Goal: Find specific page/section: Find specific page/section

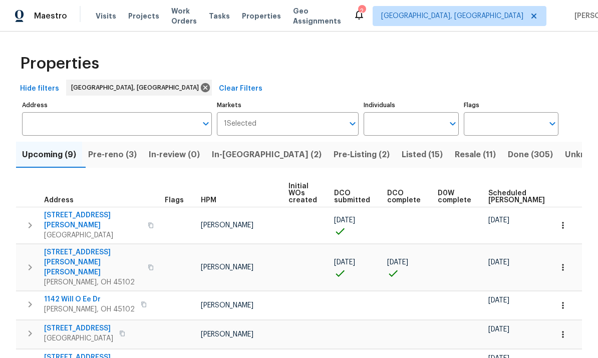
click at [76, 124] on input "Address" at bounding box center [109, 124] width 175 height 24
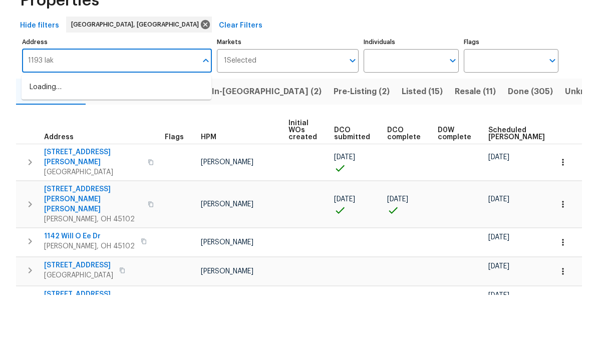
type input "1193 lake"
click at [83, 142] on li "1193 Lake Meadow Ct Lebanon OH 45036" at bounding box center [117, 150] width 190 height 17
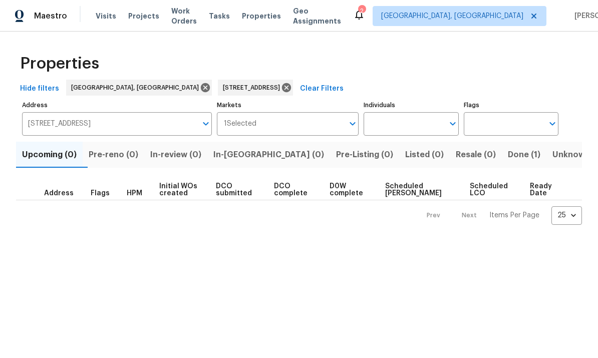
click at [508, 156] on span "Done (1)" at bounding box center [524, 155] width 33 height 14
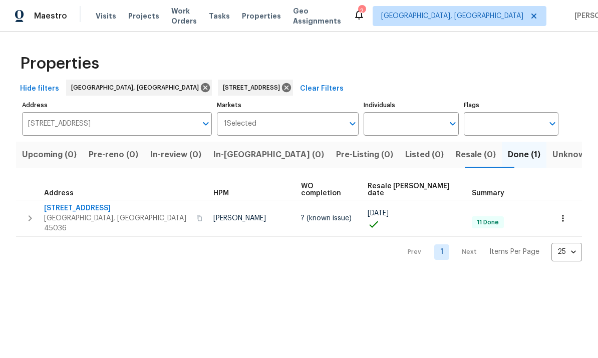
click at [28, 212] on icon "button" at bounding box center [30, 218] width 12 height 12
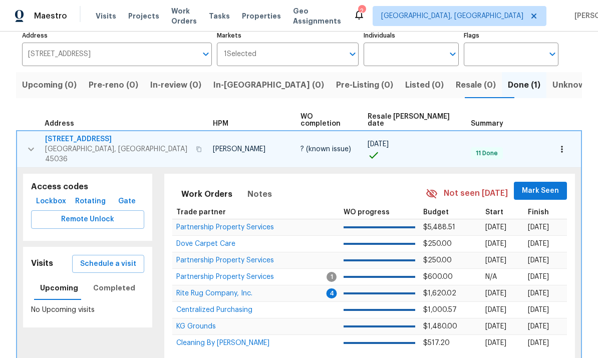
scroll to position [69, 0]
click at [91, 135] on span "1193 Lake Meadow Ct" at bounding box center [117, 140] width 145 height 10
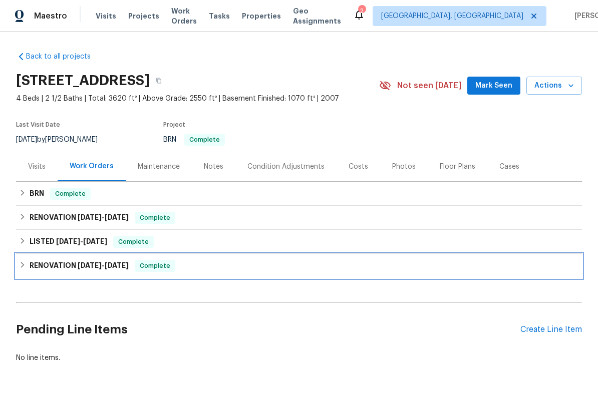
click at [20, 260] on div "RENOVATION 5/13/25 - 5/29/25 Complete" at bounding box center [299, 266] width 560 height 12
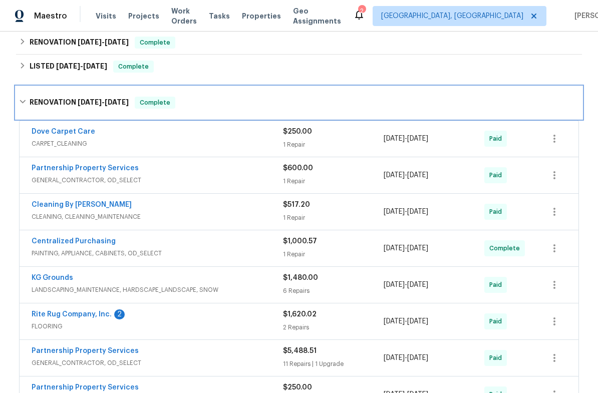
scroll to position [188, 0]
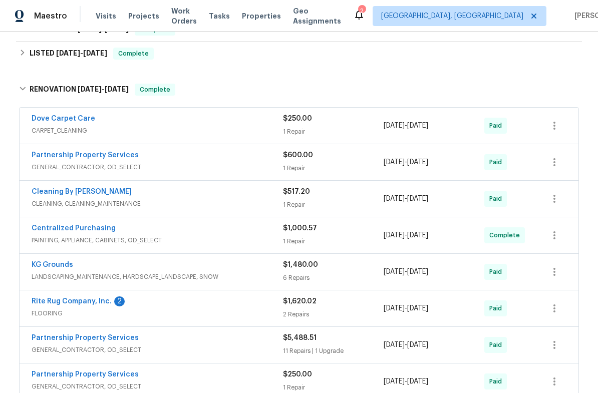
click at [132, 238] on span "PAINTING, APPLIANCE, CABINETS, OD_SELECT" at bounding box center [157, 240] width 251 height 10
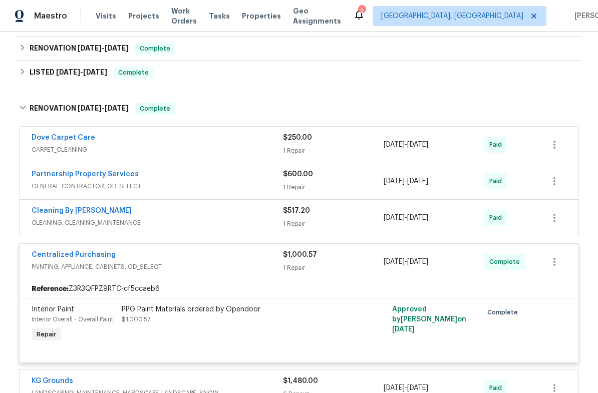
scroll to position [170, 0]
click at [134, 259] on div "Centralized Purchasing" at bounding box center [157, 255] width 251 height 12
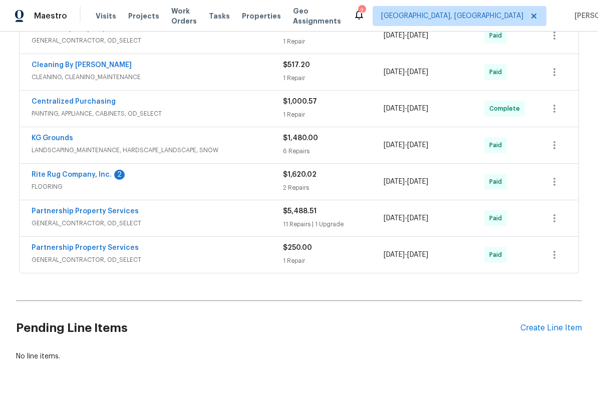
scroll to position [319, 0]
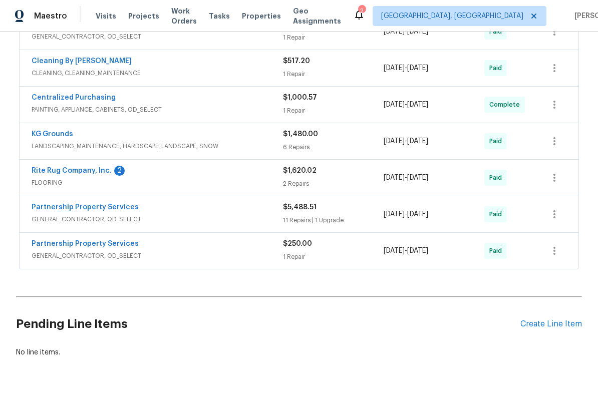
click at [153, 251] on span "GENERAL_CONTRACTOR, OD_SELECT" at bounding box center [157, 256] width 251 height 10
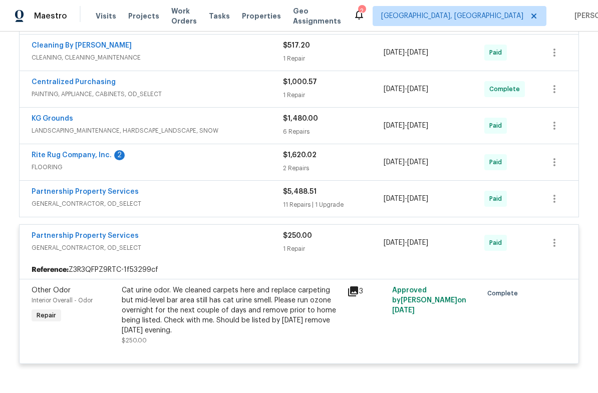
click at [152, 244] on span "GENERAL_CONTRACTOR, OD_SELECT" at bounding box center [157, 248] width 251 height 10
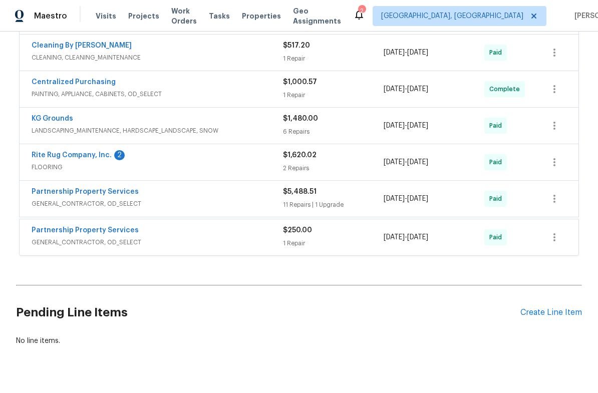
scroll to position [326, 0]
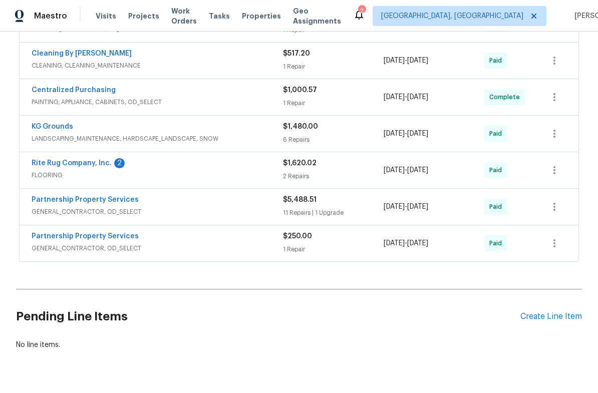
click at [148, 207] on span "GENERAL_CONTRACTOR, OD_SELECT" at bounding box center [157, 212] width 251 height 10
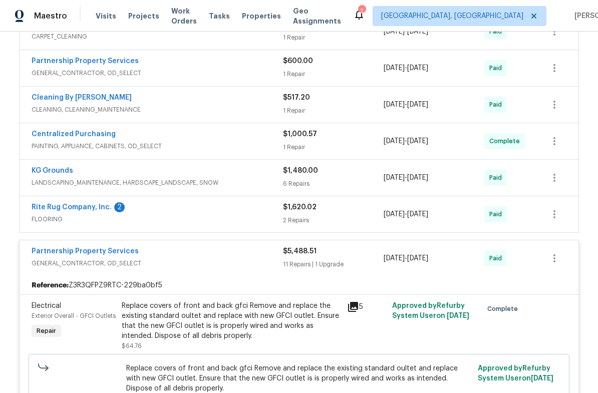
scroll to position [281, 0]
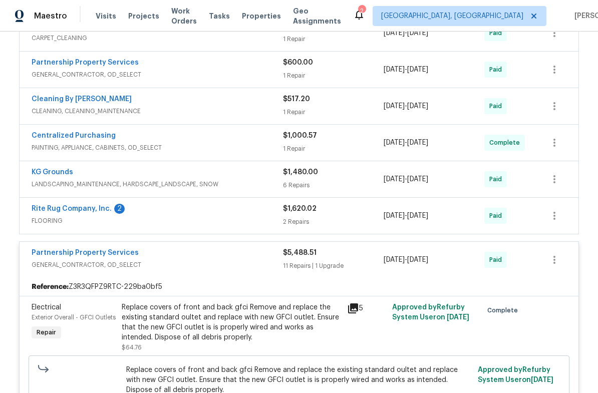
click at [168, 258] on div "Partnership Property Services" at bounding box center [157, 254] width 251 height 12
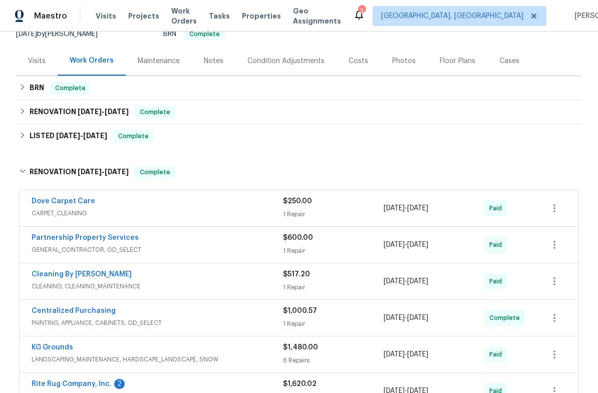
scroll to position [105, 0]
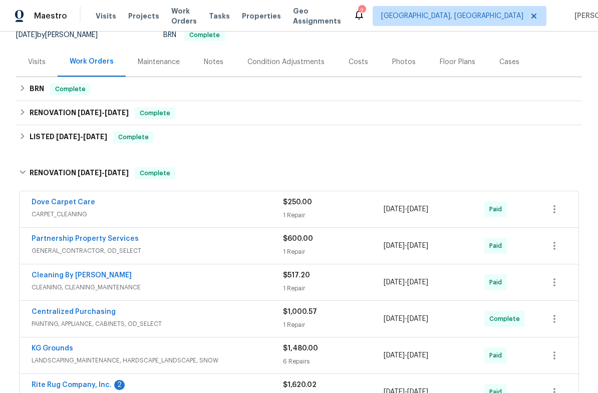
click at [170, 249] on span "GENERAL_CONTRACTOR, OD_SELECT" at bounding box center [157, 251] width 251 height 10
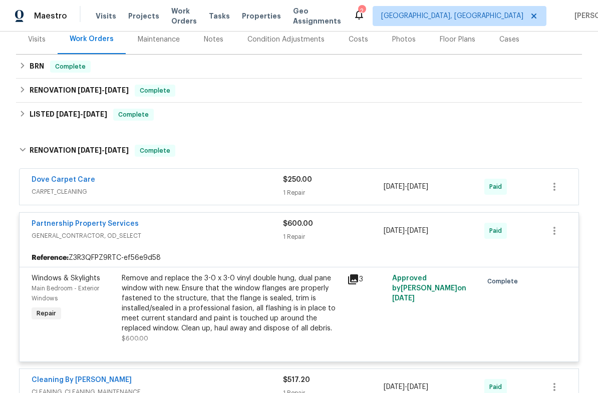
scroll to position [129, 0]
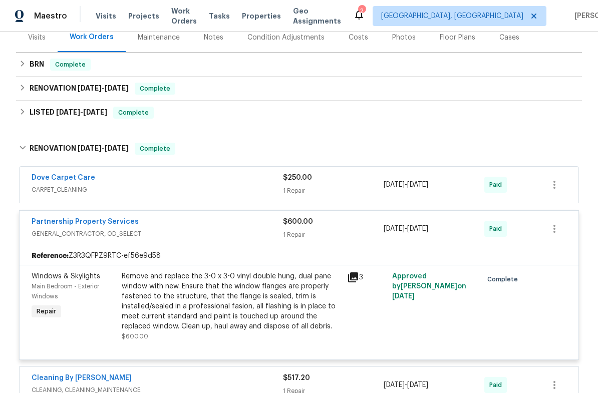
click at [173, 230] on span "GENERAL_CONTRACTOR, OD_SELECT" at bounding box center [157, 234] width 251 height 10
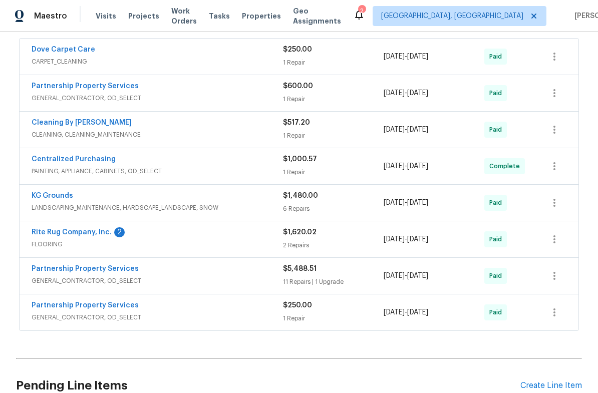
scroll to position [275, 0]
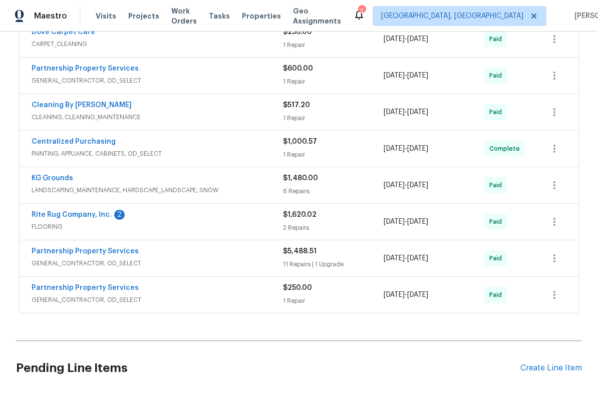
click at [157, 259] on span "GENERAL_CONTRACTOR, OD_SELECT" at bounding box center [157, 263] width 251 height 10
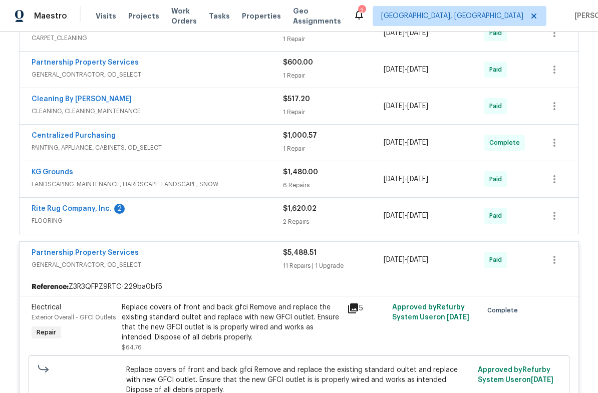
scroll to position [280, 0]
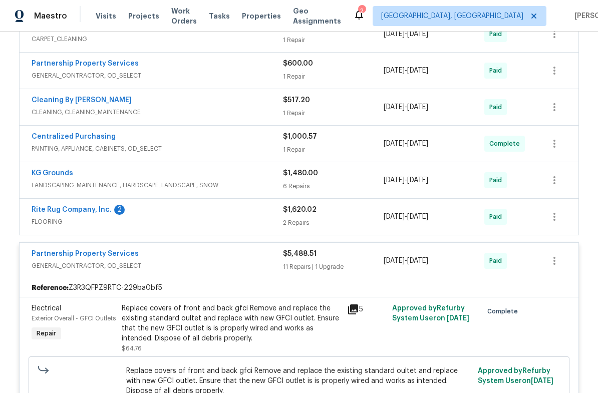
click at [161, 262] on span "GENERAL_CONTRACTOR, OD_SELECT" at bounding box center [157, 266] width 251 height 10
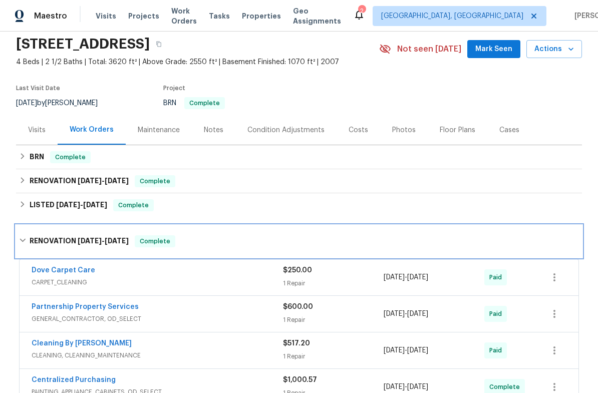
click at [19, 236] on div "RENOVATION 5/13/25 - 5/29/25 Complete" at bounding box center [299, 241] width 566 height 32
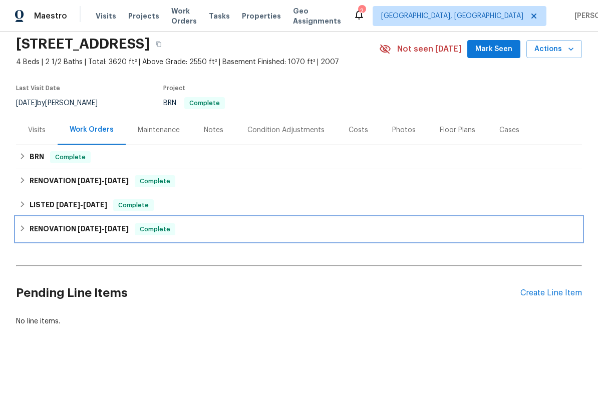
scroll to position [13, 0]
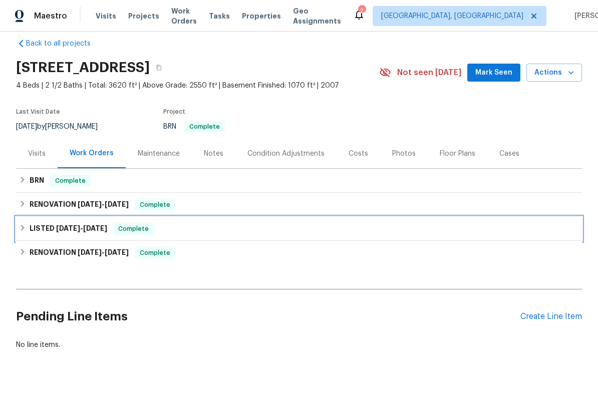
click at [25, 230] on icon at bounding box center [22, 227] width 7 height 7
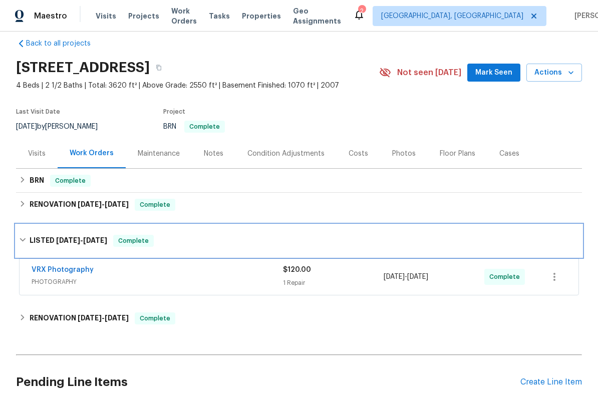
click at [21, 238] on icon at bounding box center [22, 239] width 7 height 7
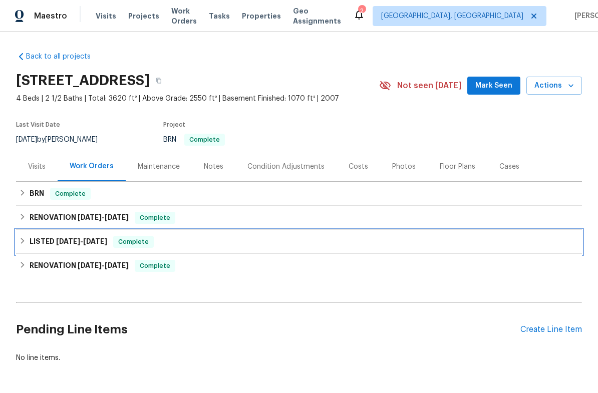
scroll to position [0, 0]
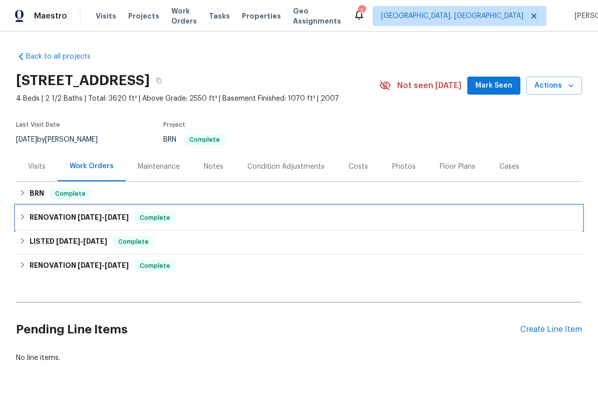
click at [21, 218] on icon at bounding box center [22, 216] width 7 height 7
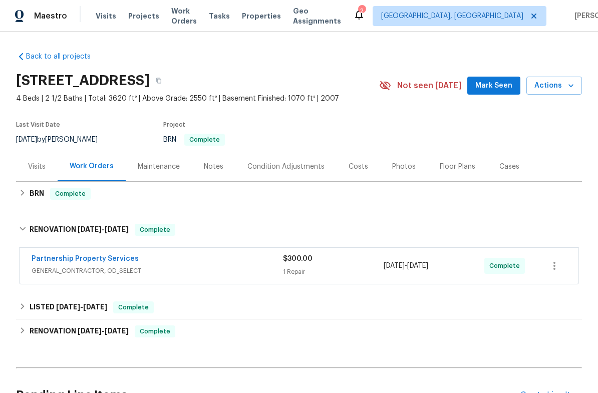
click at [170, 270] on span "GENERAL_CONTRACTOR, OD_SELECT" at bounding box center [157, 271] width 251 height 10
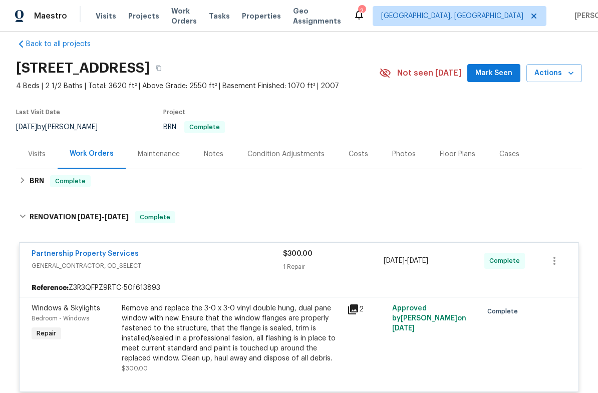
scroll to position [9, 0]
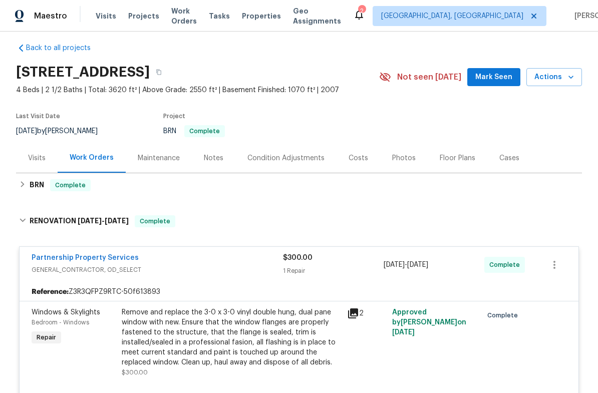
click at [14, 218] on div "Back to all projects 1193 Lake Meadow Ct, Lebanon, OH 45036 4 Beds | 2 1/2 Bath…" at bounding box center [299, 213] width 598 height 362
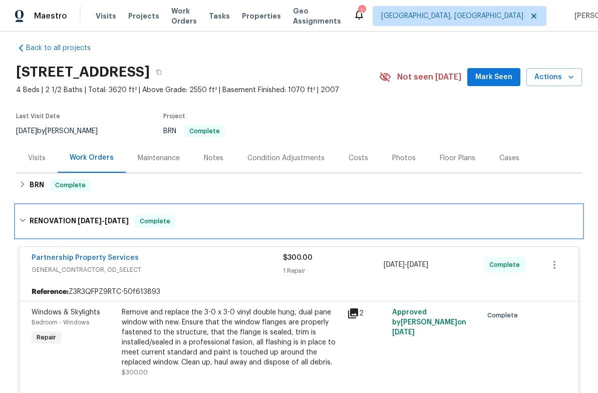
click at [24, 219] on icon at bounding box center [22, 220] width 7 height 7
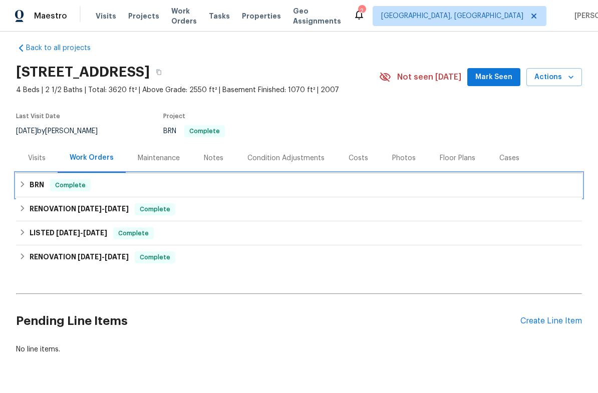
click at [20, 184] on icon at bounding box center [22, 184] width 7 height 7
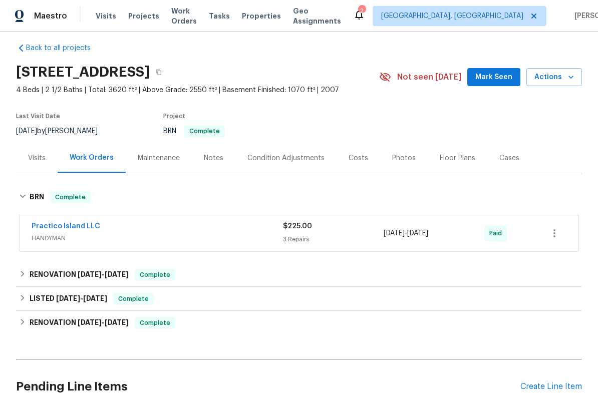
click at [133, 233] on span "HANDYMAN" at bounding box center [157, 238] width 251 height 10
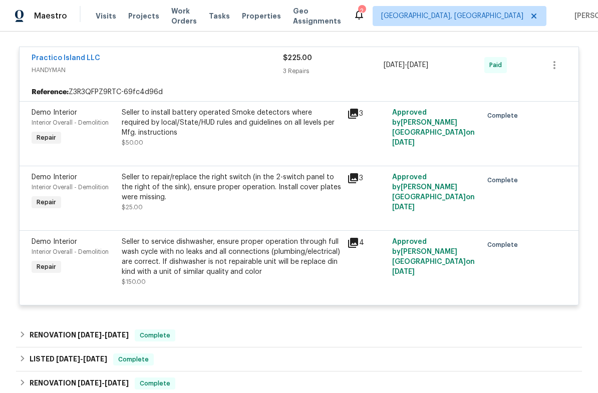
scroll to position [186, 0]
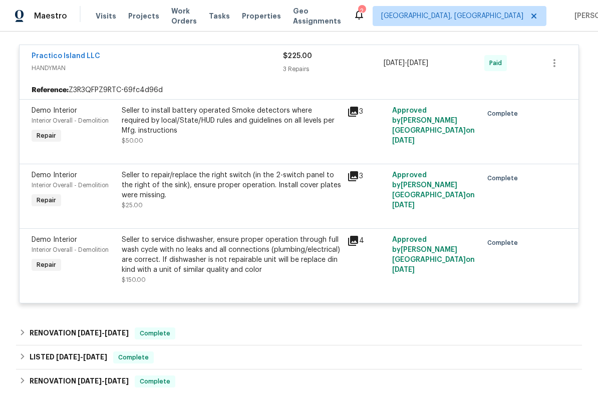
click at [171, 260] on div "Seller to service dishwasher, ensure proper operation through full wash cycle w…" at bounding box center [231, 255] width 219 height 40
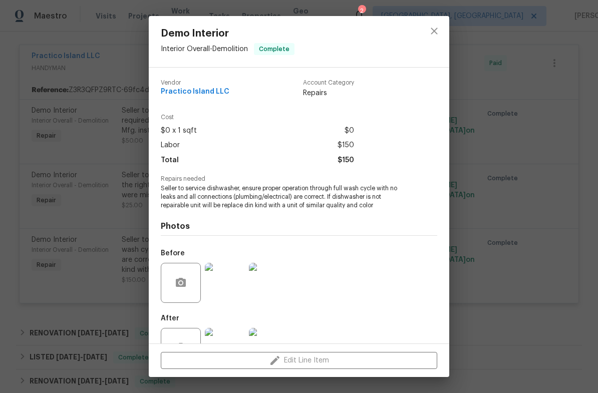
click at [226, 288] on img at bounding box center [225, 283] width 40 height 40
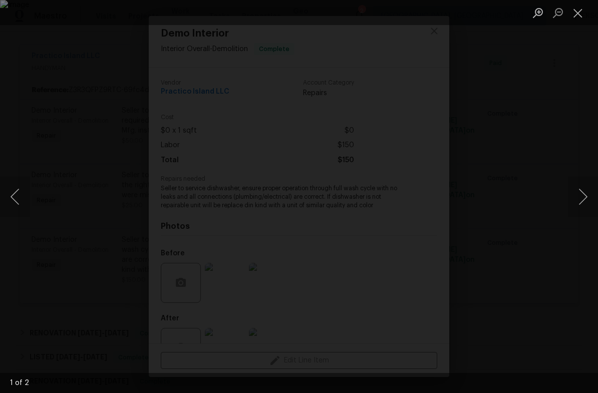
click at [588, 194] on button "Next image" at bounding box center [583, 197] width 30 height 40
click at [578, 15] on button "Close lightbox" at bounding box center [578, 13] width 20 height 18
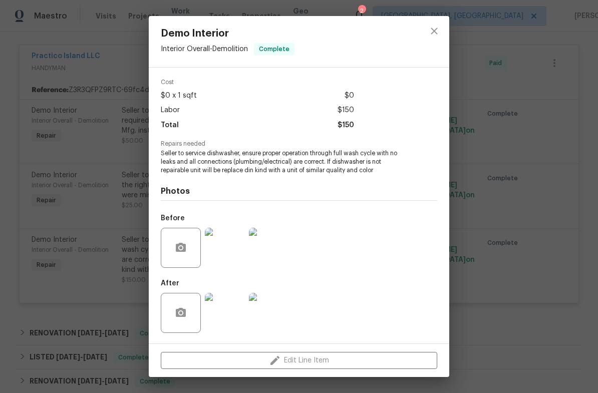
scroll to position [37, 0]
click at [239, 252] on img at bounding box center [225, 248] width 40 height 40
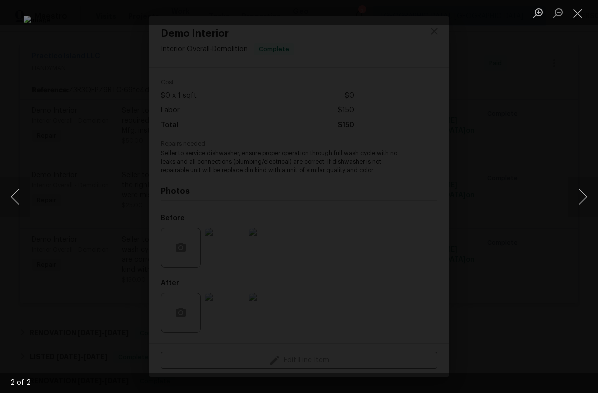
click at [590, 187] on button "Next image" at bounding box center [583, 197] width 30 height 40
click at [577, 11] on button "Close lightbox" at bounding box center [578, 13] width 20 height 18
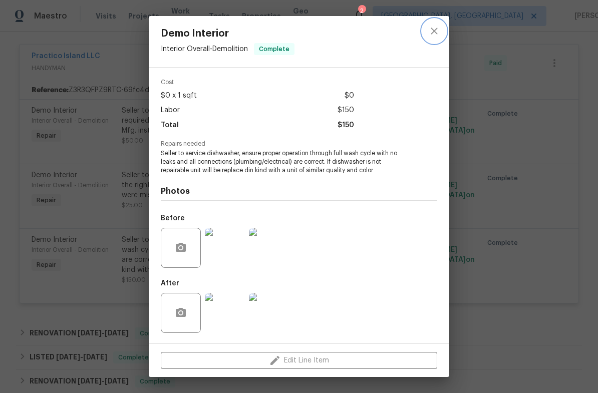
click at [435, 28] on icon "close" at bounding box center [434, 31] width 12 height 12
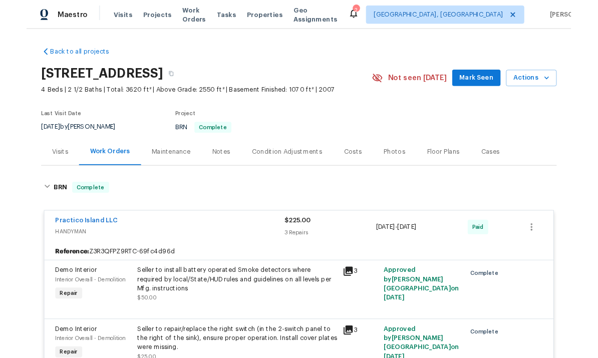
scroll to position [0, 0]
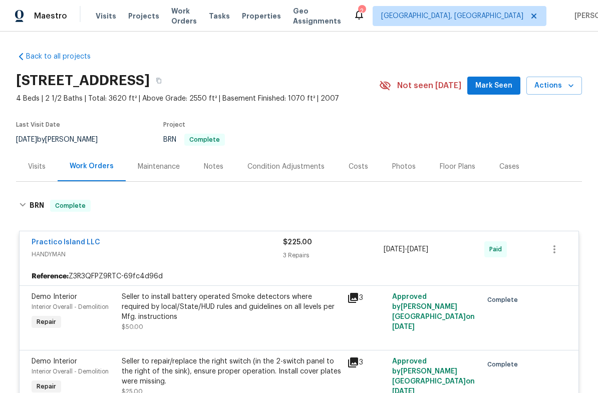
click at [129, 247] on div "Practico Island LLC" at bounding box center [157, 243] width 251 height 12
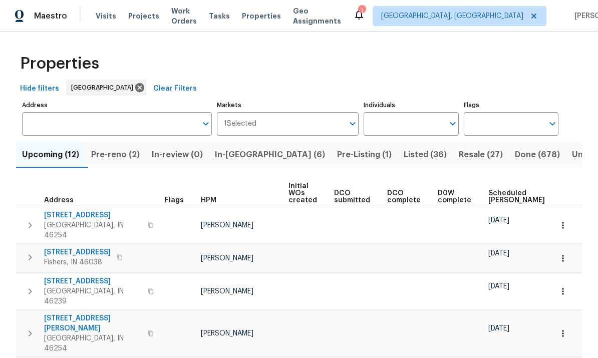
click at [337, 153] on span "Pre-Listing (1)" at bounding box center [364, 155] width 55 height 14
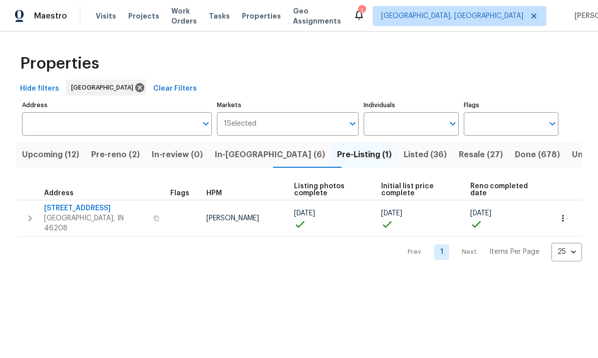
click at [27, 212] on icon "button" at bounding box center [30, 218] width 12 height 12
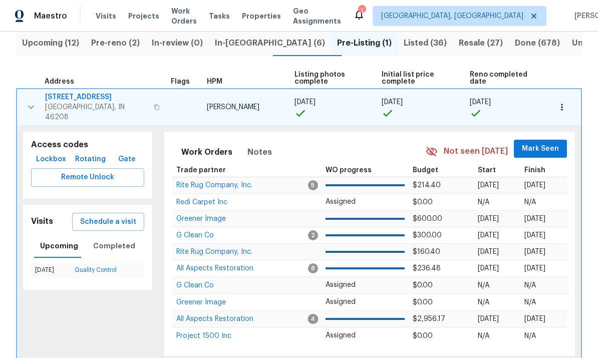
scroll to position [111, 0]
click at [78, 98] on span "[STREET_ADDRESS]" at bounding box center [96, 98] width 103 height 10
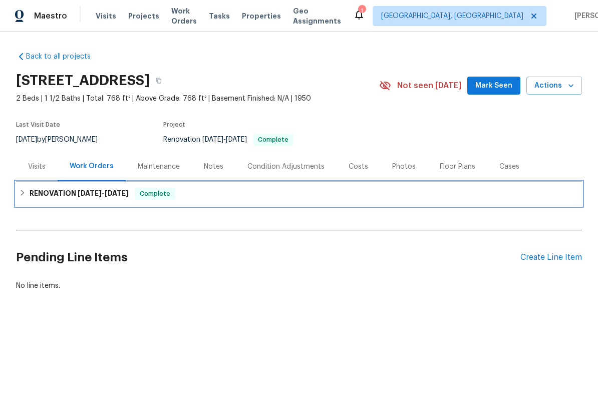
click at [22, 192] on icon at bounding box center [22, 192] width 7 height 7
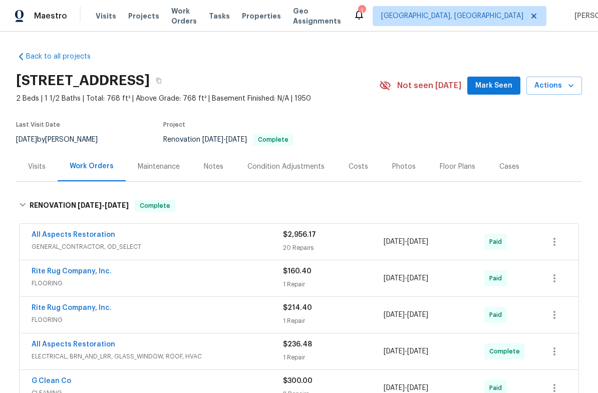
click at [35, 166] on div "Visits" at bounding box center [37, 167] width 18 height 10
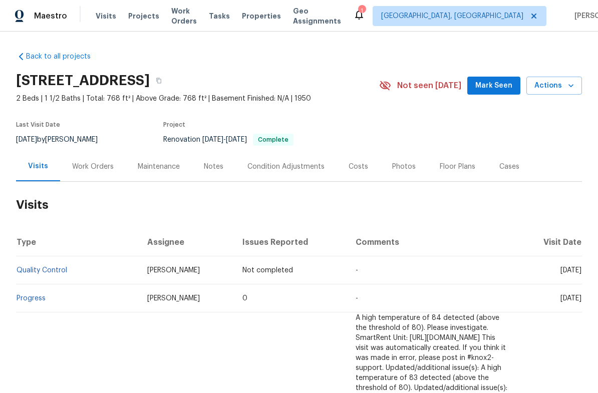
click at [96, 167] on div "Work Orders" at bounding box center [93, 167] width 42 height 10
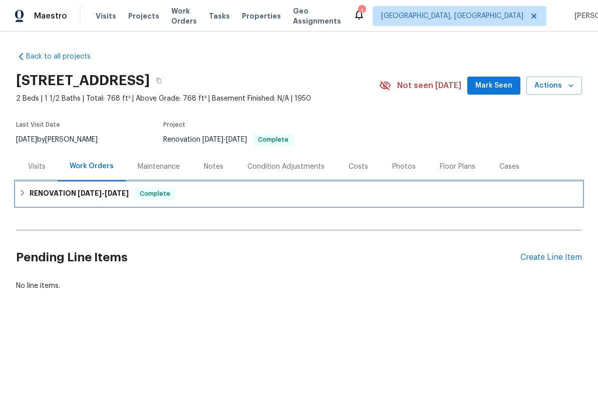
click at [21, 192] on icon at bounding box center [22, 192] width 7 height 7
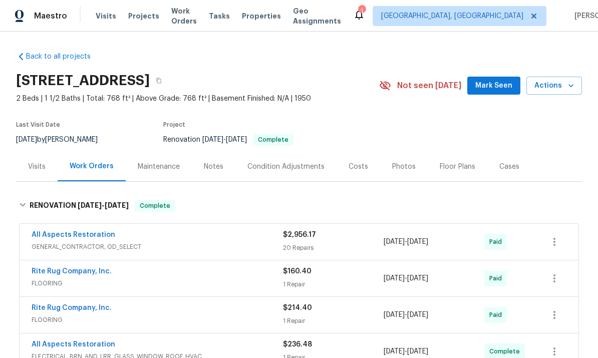
click at [36, 164] on div "Visits" at bounding box center [37, 167] width 18 height 10
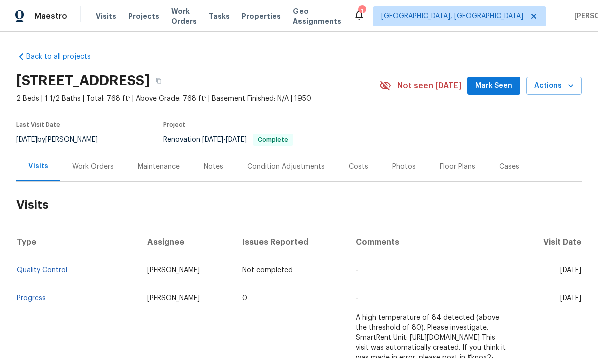
click at [553, 236] on th "Visit Date" at bounding box center [549, 242] width 65 height 28
click at [215, 172] on div "Notes" at bounding box center [214, 167] width 44 height 30
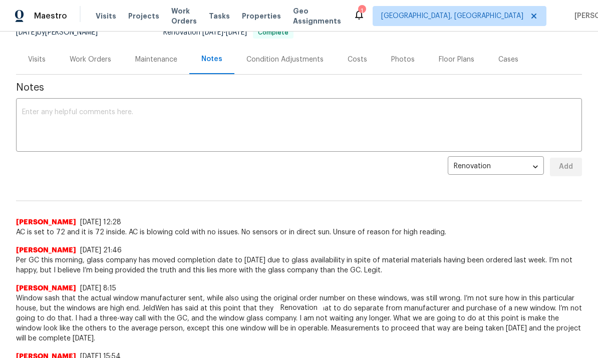
scroll to position [121, 0]
